Goal: Information Seeking & Learning: Learn about a topic

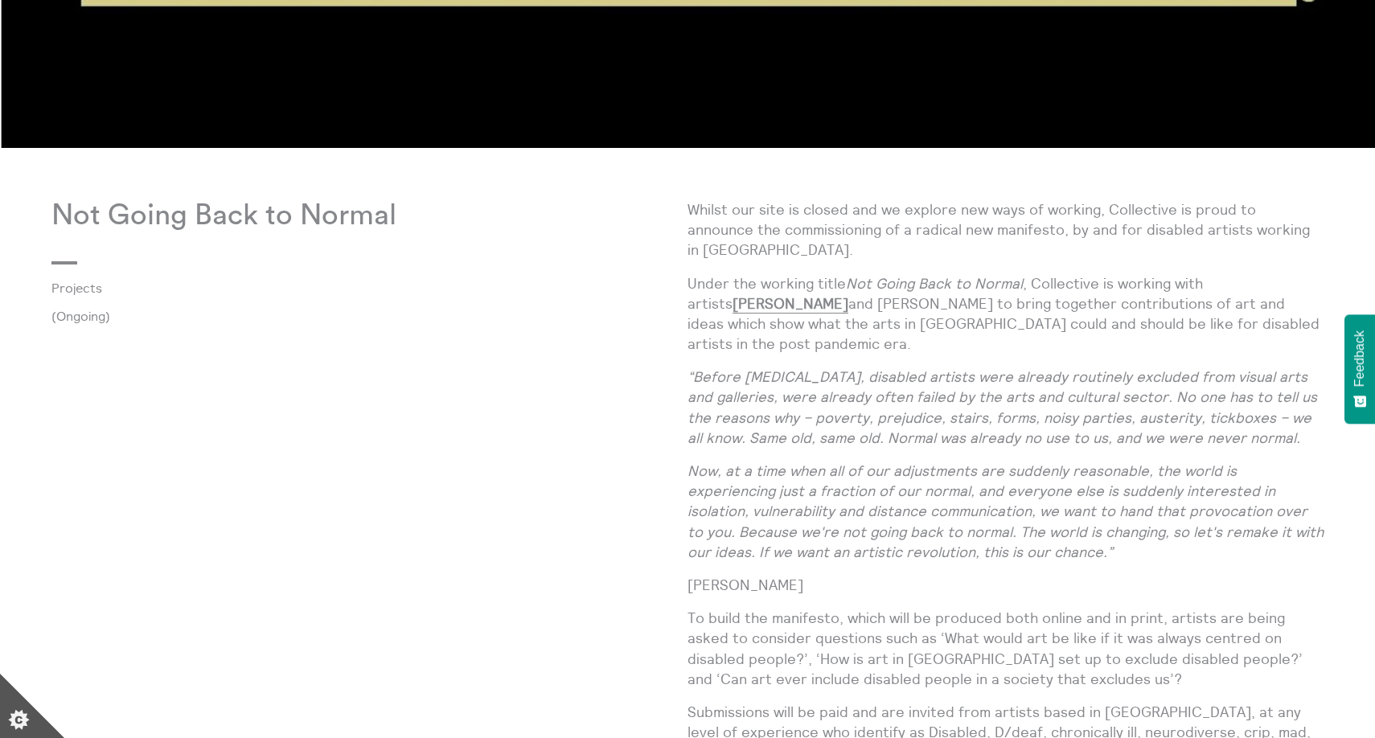
scroll to position [1858, 0]
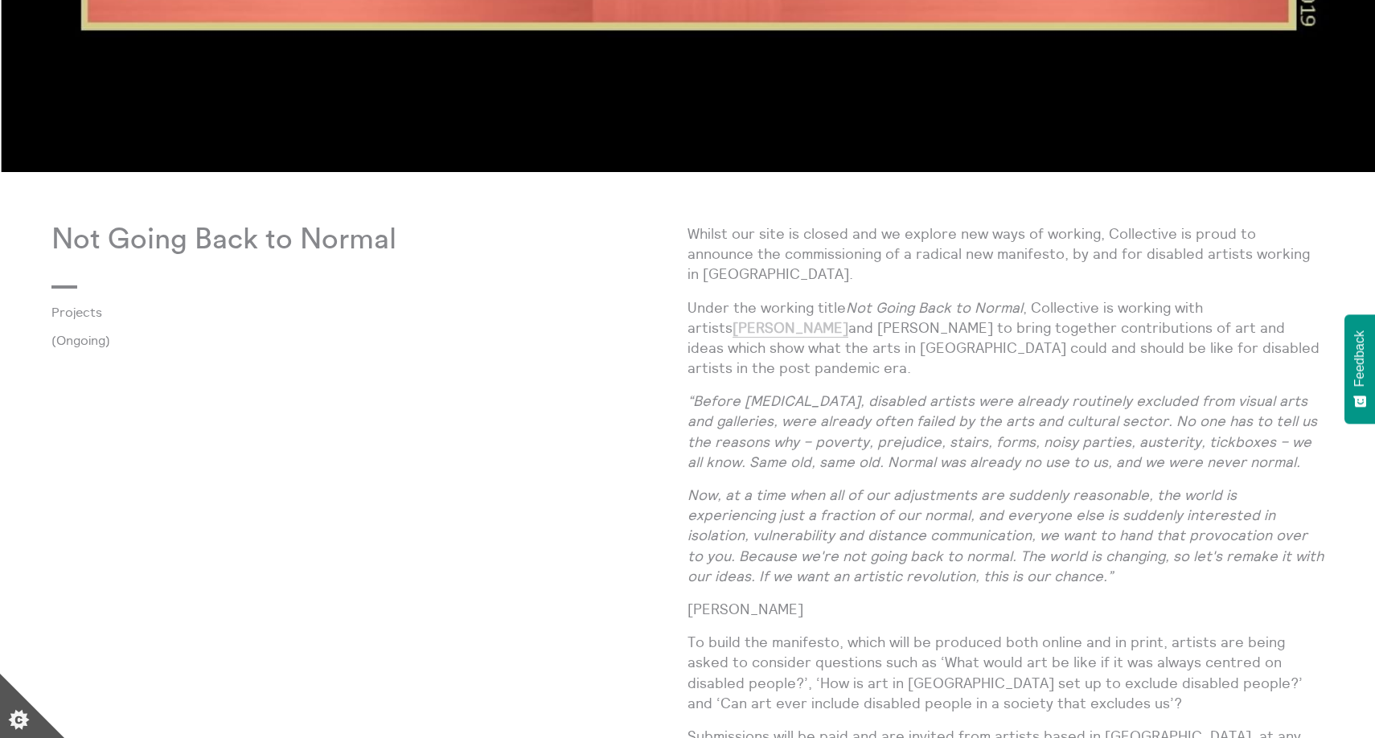
click at [849, 319] on link "[PERSON_NAME]" at bounding box center [791, 328] width 116 height 19
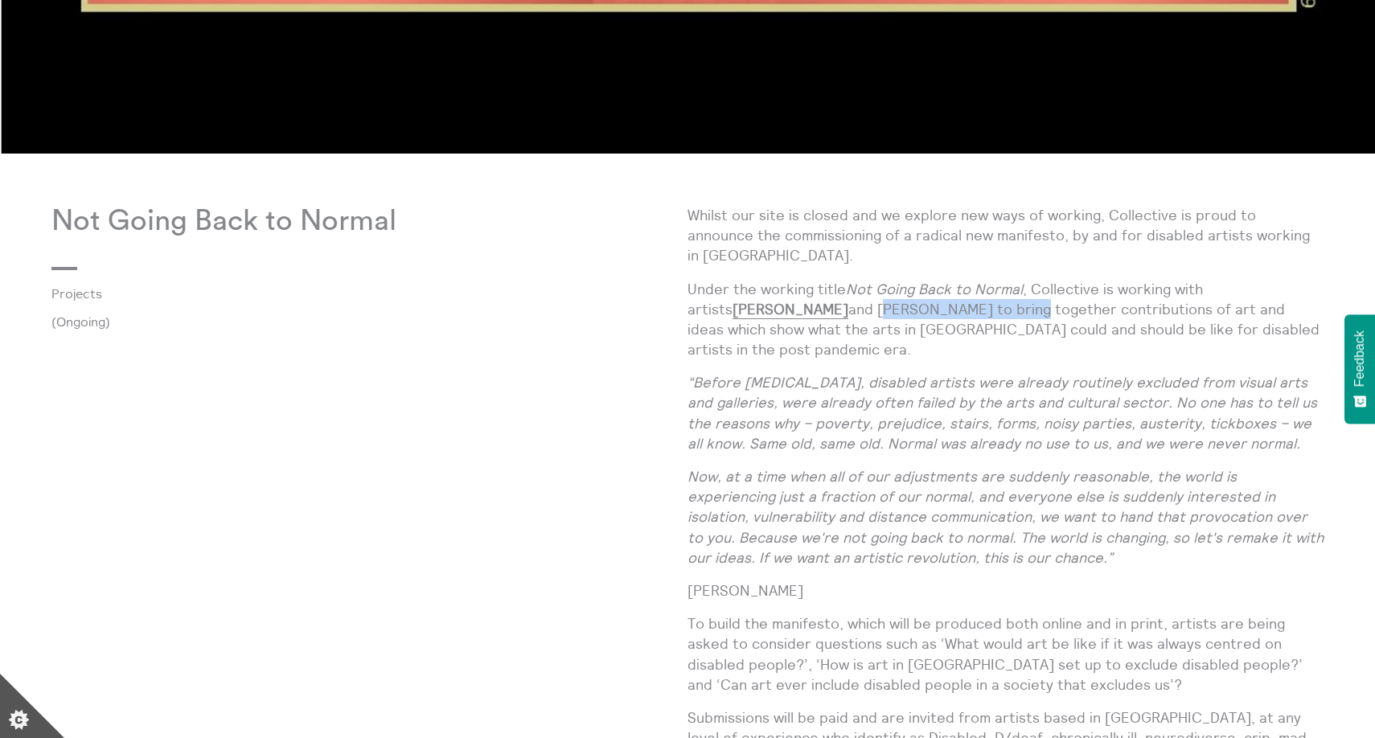
drag, startPoint x: 977, startPoint y: 288, endPoint x: 827, endPoint y: 291, distance: 150.5
click at [827, 291] on p "Under the working title Not Going Back to Normal , Collective is working with a…" at bounding box center [1006, 319] width 636 height 81
copy p "[PERSON_NAME]"
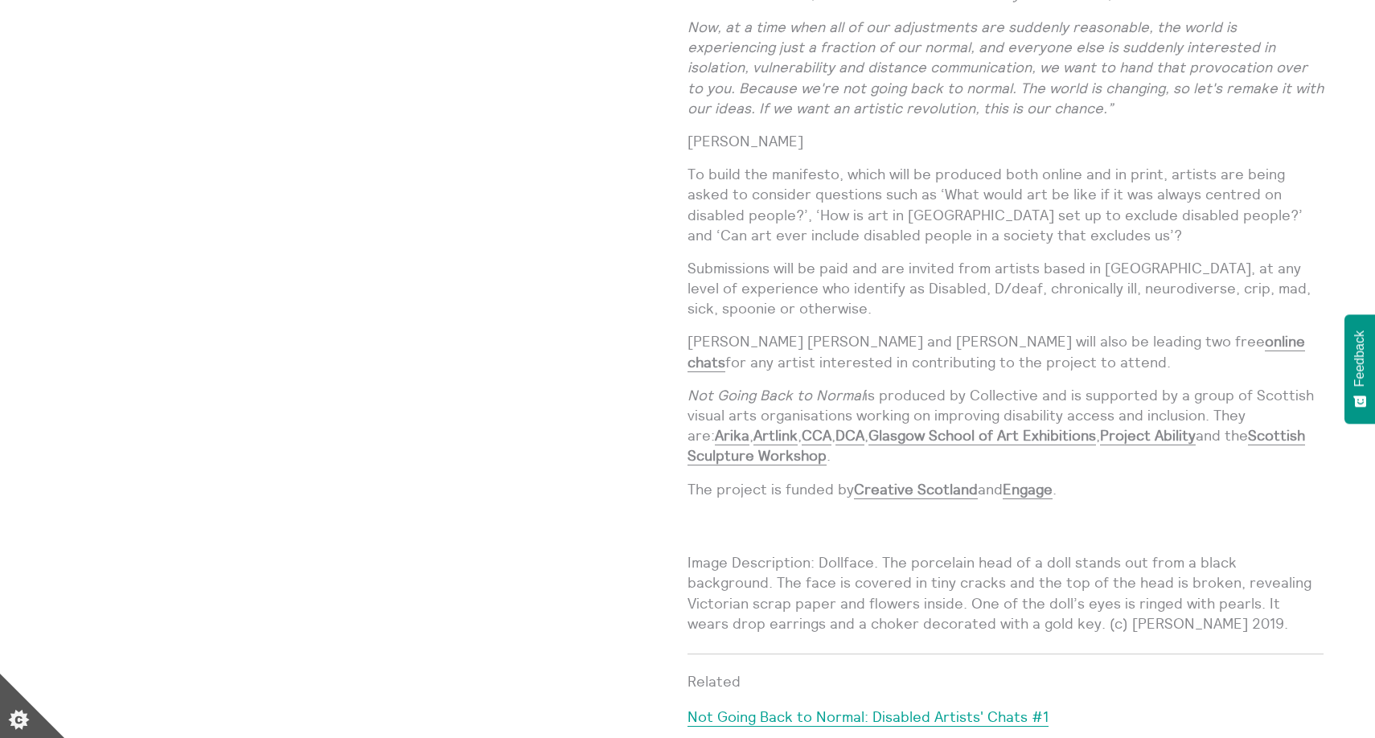
scroll to position [2317, 0]
